Goal: Information Seeking & Learning: Check status

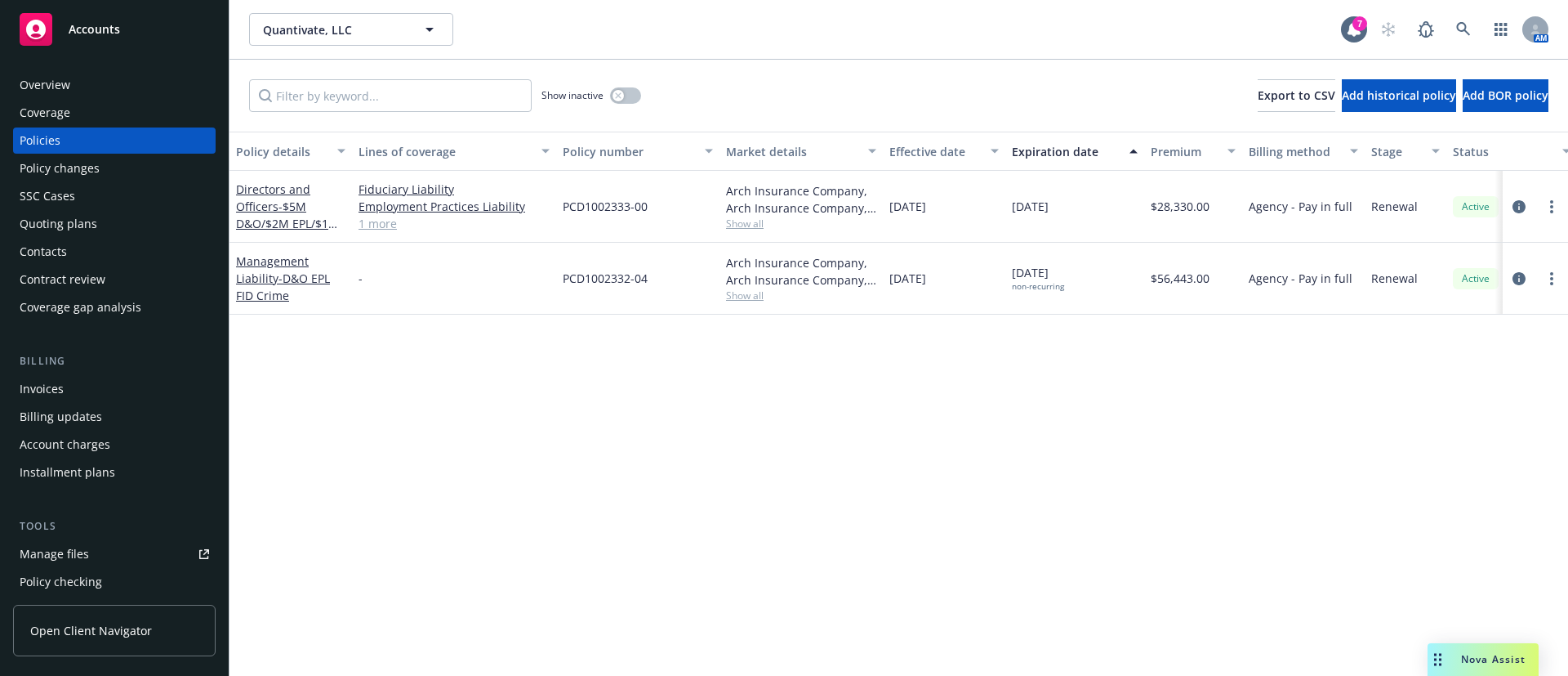
click at [883, 505] on div "Policy details Lines of coverage Policy number Market details Effective date Ex…" at bounding box center [898, 404] width 1339 height 545
